Goal: Task Accomplishment & Management: Manage account settings

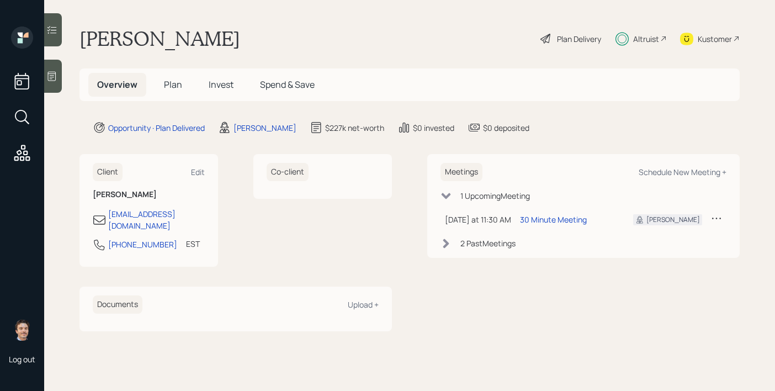
click at [56, 76] on icon at bounding box center [52, 76] width 8 height 9
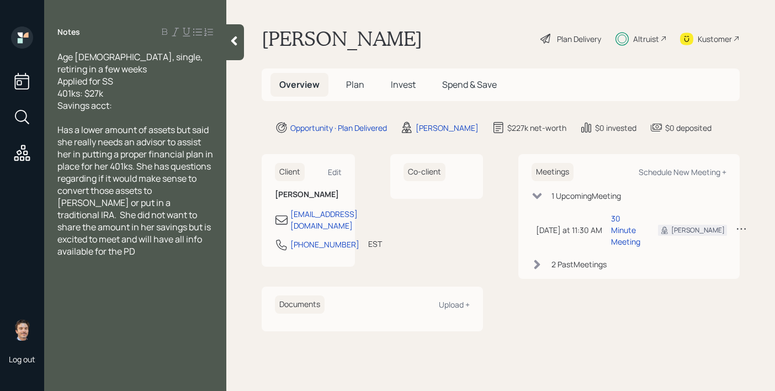
click at [236, 44] on icon at bounding box center [234, 40] width 6 height 9
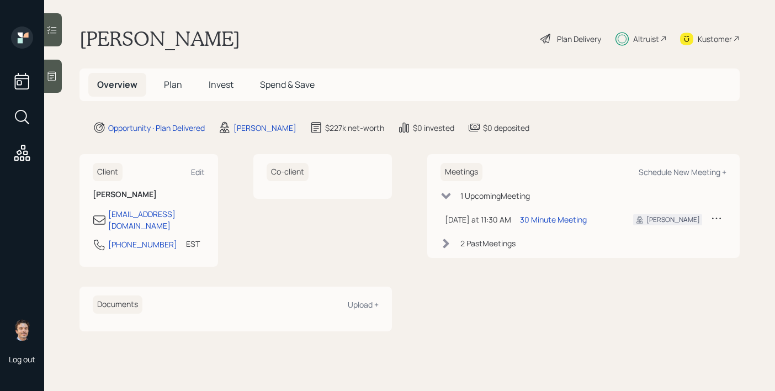
click at [169, 86] on span "Plan" at bounding box center [173, 84] width 18 height 12
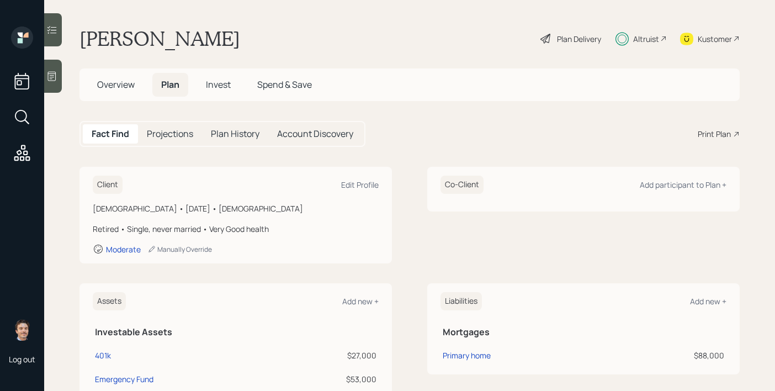
click at [118, 84] on span "Overview" at bounding box center [116, 84] width 38 height 12
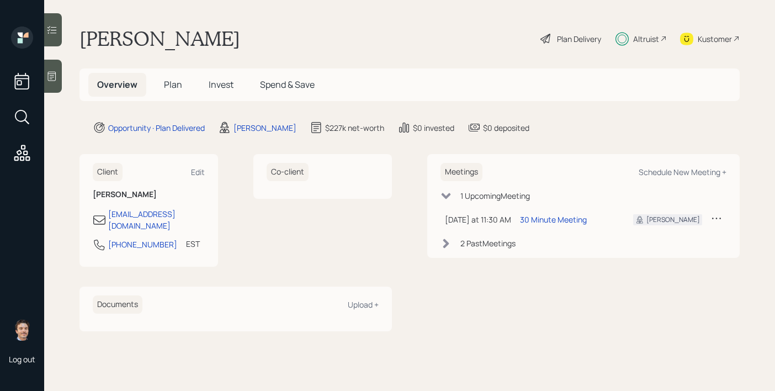
click at [220, 80] on span "Invest" at bounding box center [221, 84] width 25 height 12
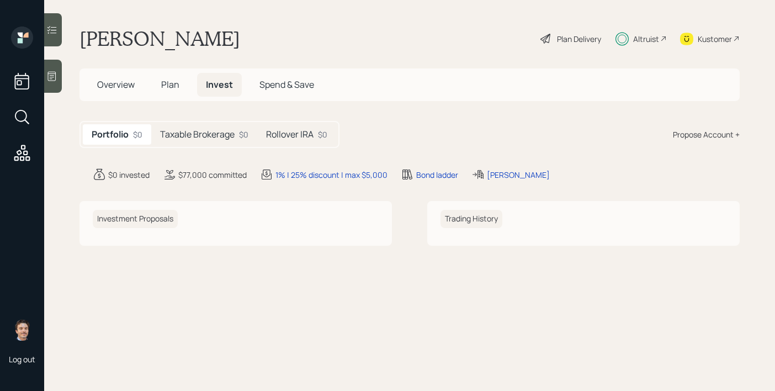
click at [221, 136] on h5 "Taxable Brokerage" at bounding box center [197, 134] width 75 height 10
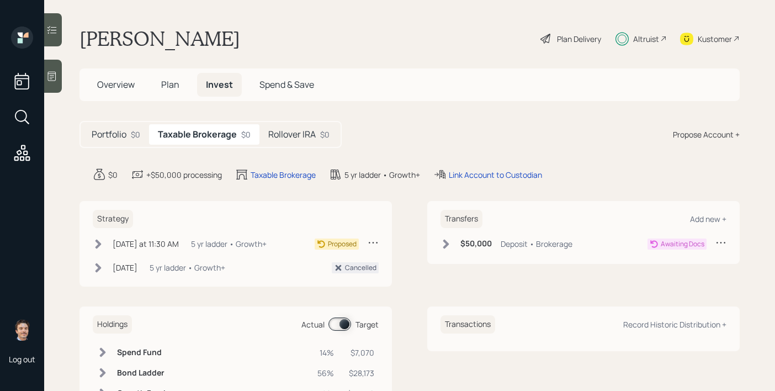
click at [287, 135] on h5 "Rollover IRA" at bounding box center [291, 134] width 47 height 10
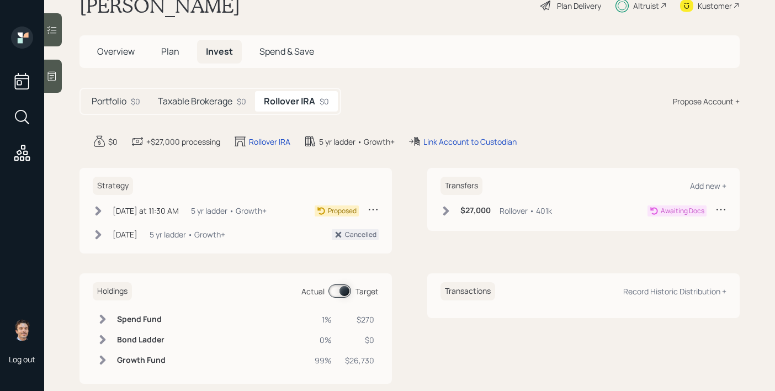
scroll to position [52, 0]
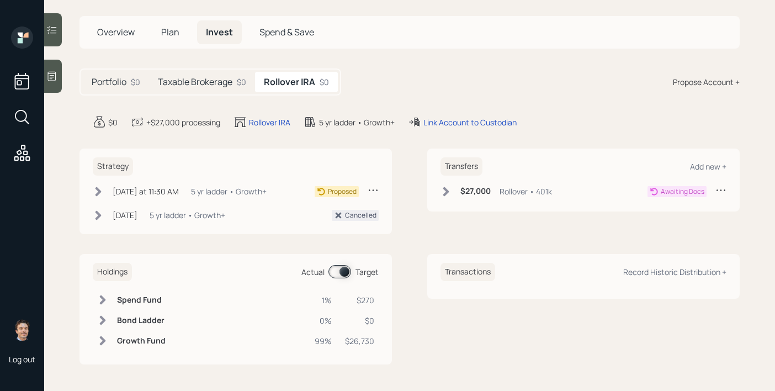
click at [120, 36] on span "Overview" at bounding box center [116, 32] width 38 height 12
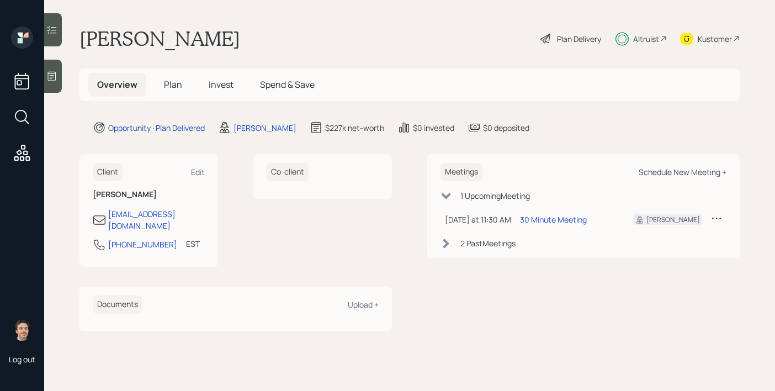
click at [651, 173] on div "Schedule New Meeting +" at bounding box center [683, 172] width 88 height 10
select select "8b79112e-3cfb-44f9-89e7-15267fe946c1"
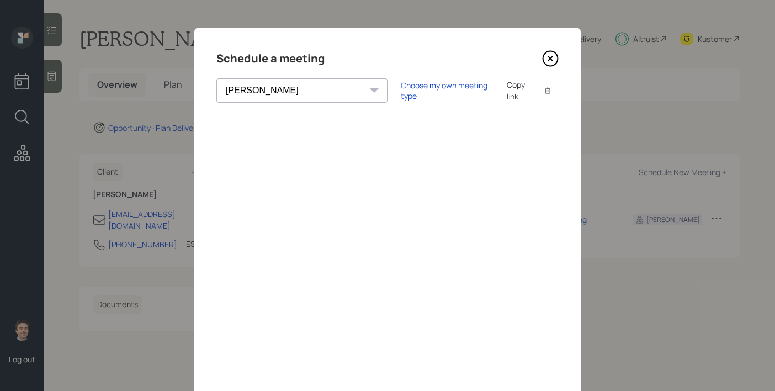
click at [556, 57] on icon at bounding box center [550, 58] width 17 height 17
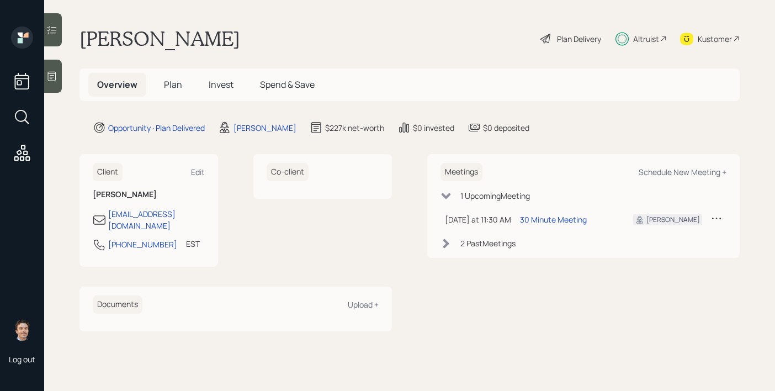
click at [169, 87] on span "Plan" at bounding box center [173, 84] width 18 height 12
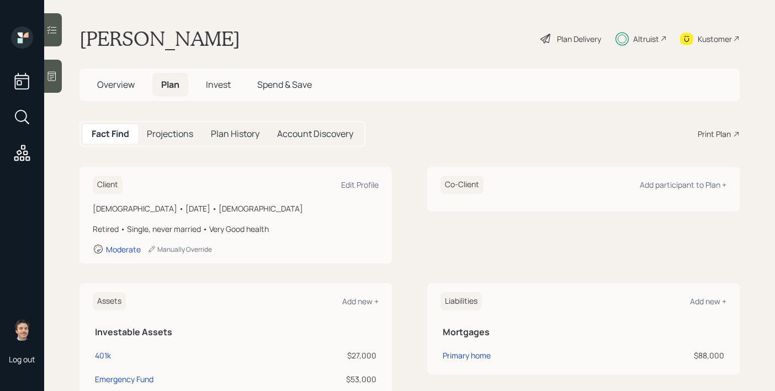
click at [117, 84] on span "Overview" at bounding box center [116, 84] width 38 height 12
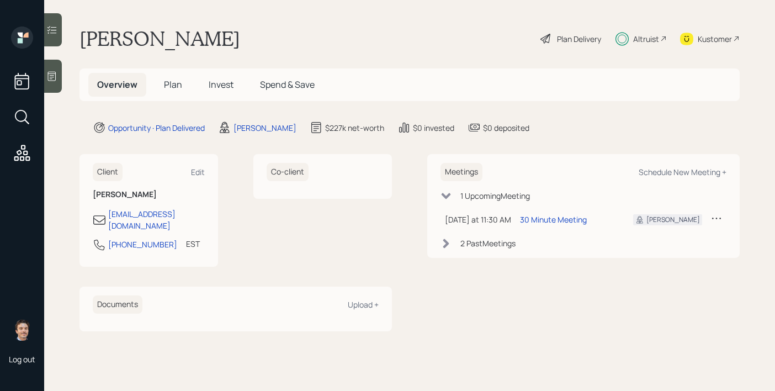
click at [235, 83] on h5 "Invest" at bounding box center [221, 85] width 43 height 24
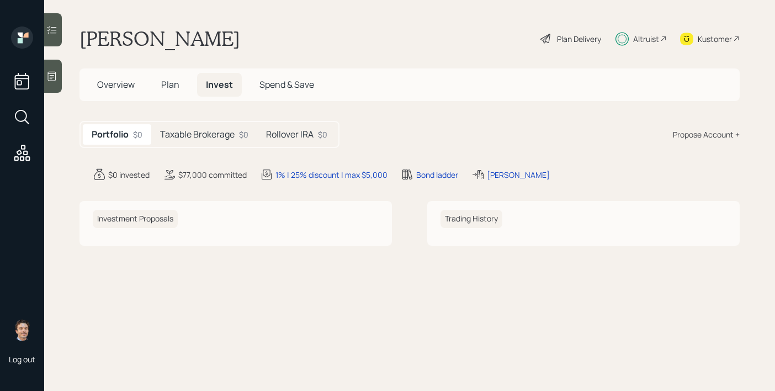
click at [182, 83] on h5 "Plan" at bounding box center [170, 85] width 36 height 24
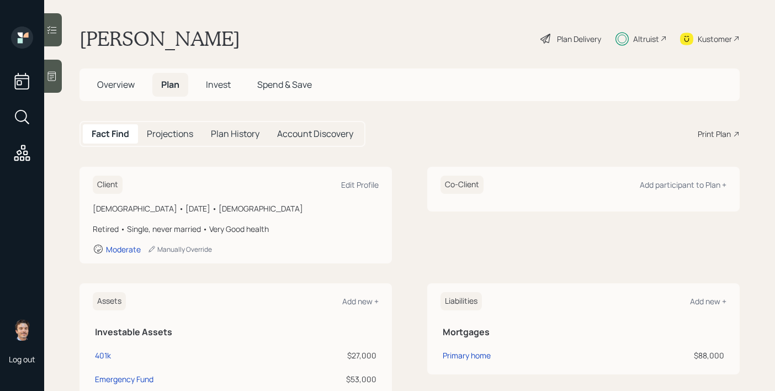
click at [214, 83] on span "Invest" at bounding box center [218, 84] width 25 height 12
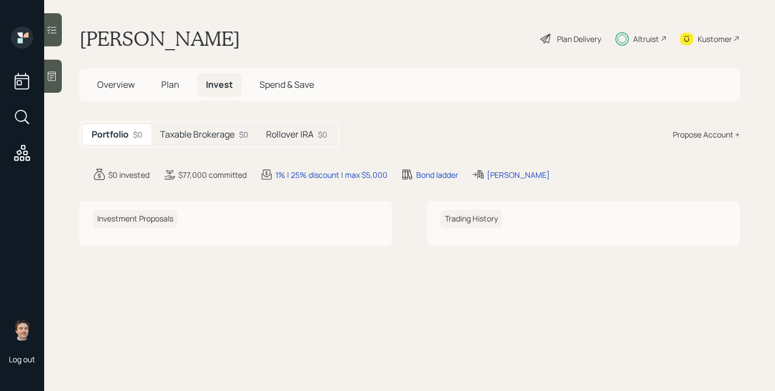
click at [187, 127] on div "Taxable Brokerage $0" at bounding box center [204, 134] width 106 height 20
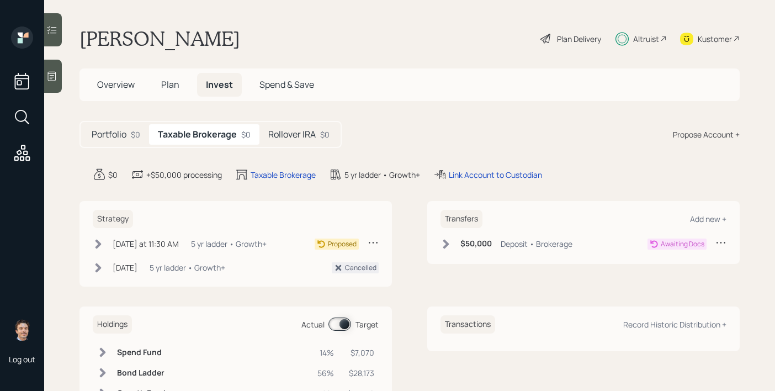
click at [297, 131] on h5 "Rollover IRA" at bounding box center [291, 134] width 47 height 10
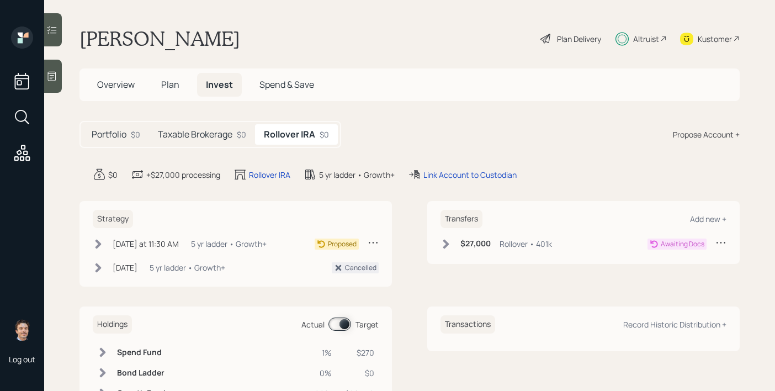
click at [228, 136] on h5 "Taxable Brokerage" at bounding box center [195, 134] width 75 height 10
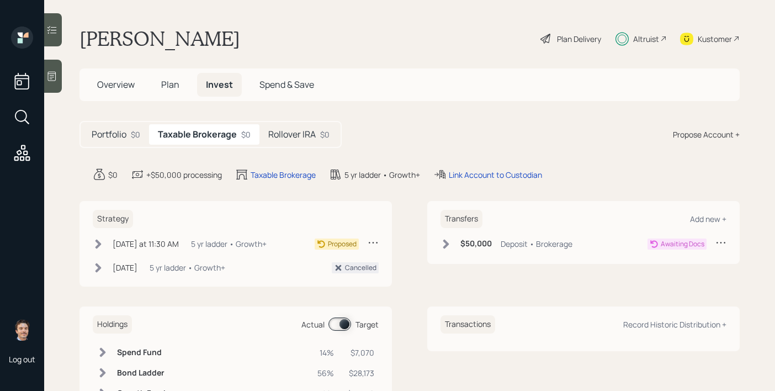
click at [640, 45] on div "Altruist" at bounding box center [641, 39] width 51 height 24
click at [649, 34] on div "Altruist" at bounding box center [646, 39] width 26 height 12
click at [645, 36] on div "Altruist" at bounding box center [646, 39] width 26 height 12
click at [117, 80] on span "Overview" at bounding box center [116, 84] width 38 height 12
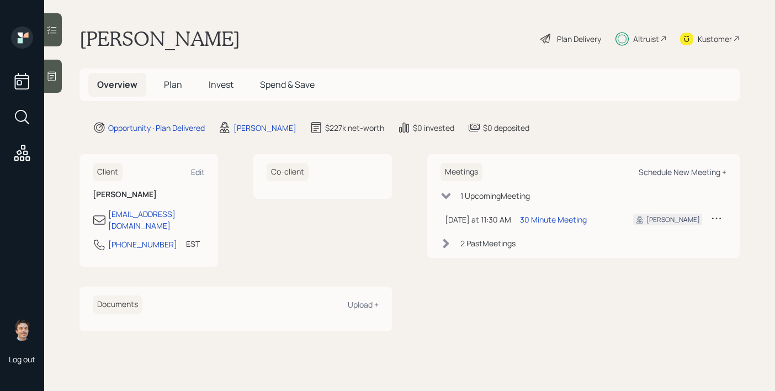
click at [683, 174] on div "Schedule New Meeting +" at bounding box center [683, 172] width 88 height 10
select select "8b79112e-3cfb-44f9-89e7-15267fe946c1"
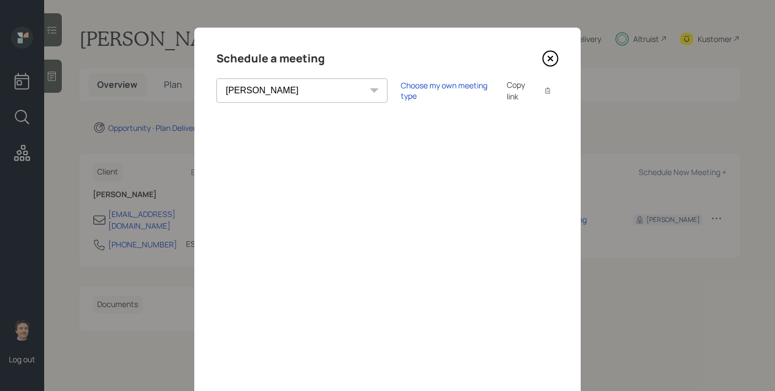
scroll to position [23, 0]
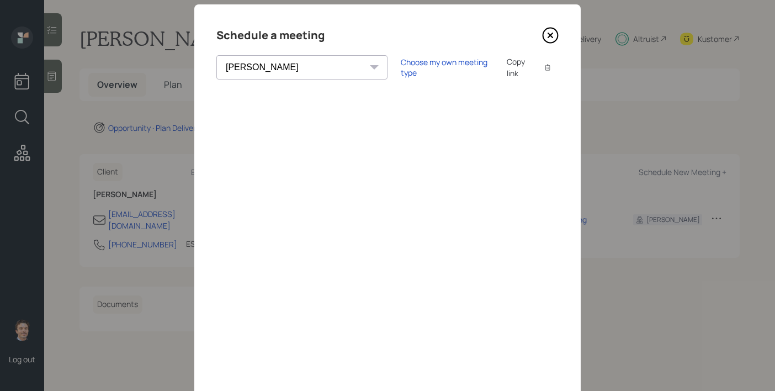
click at [556, 34] on icon at bounding box center [550, 35] width 17 height 17
